Goal: Information Seeking & Learning: Learn about a topic

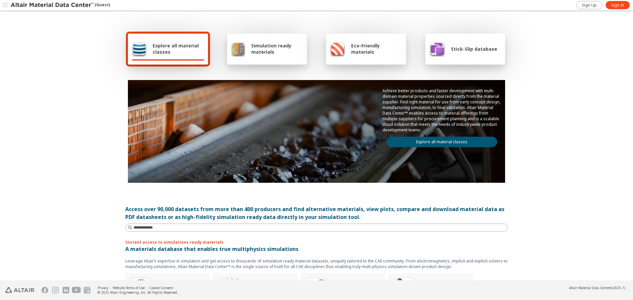
click at [473, 54] on div "Stick-Slip database" at bounding box center [463, 49] width 68 height 16
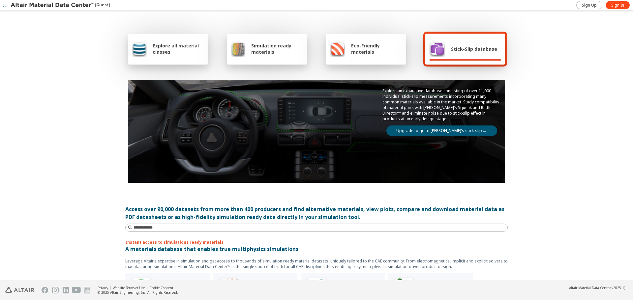
click at [366, 46] on span "Eco-Friendly materials" at bounding box center [376, 49] width 51 height 13
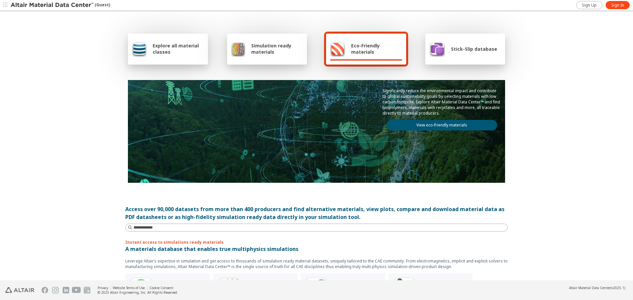
click at [262, 49] on span "Simulation ready materials" at bounding box center [277, 49] width 52 height 13
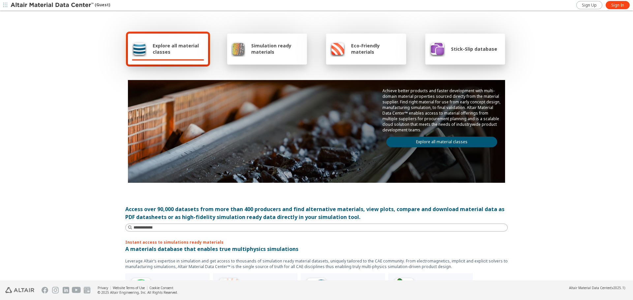
click at [363, 49] on span "Eco-Friendly materials" at bounding box center [376, 49] width 51 height 13
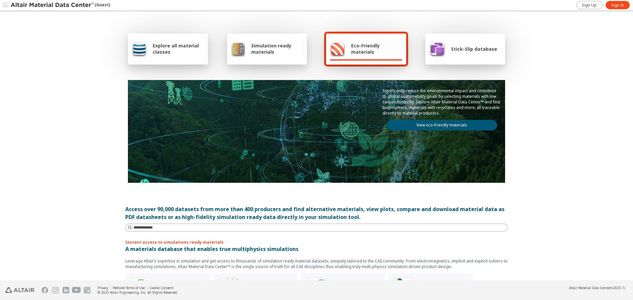
click at [266, 52] on span "Simulation ready materials" at bounding box center [277, 49] width 52 height 13
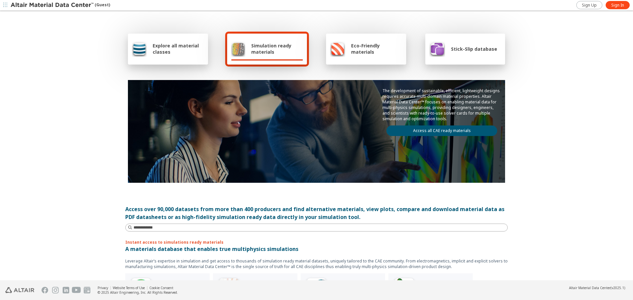
click at [156, 52] on span "Explore all material classes" at bounding box center [178, 49] width 51 height 13
